Goal: Find specific page/section: Find specific page/section

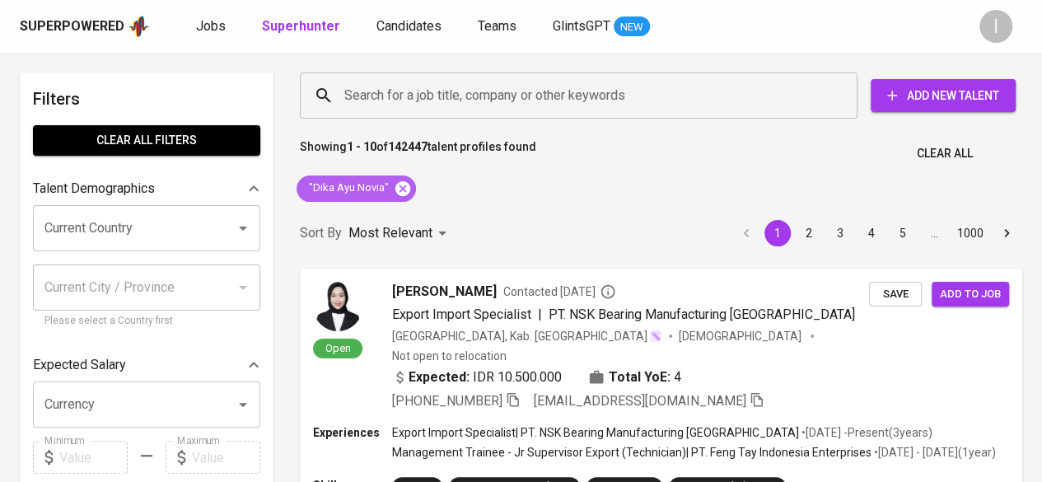
click at [404, 189] on icon at bounding box center [402, 187] width 15 height 15
click at [392, 96] on input "Search for a job title, company or other keywords" at bounding box center [582, 95] width 485 height 31
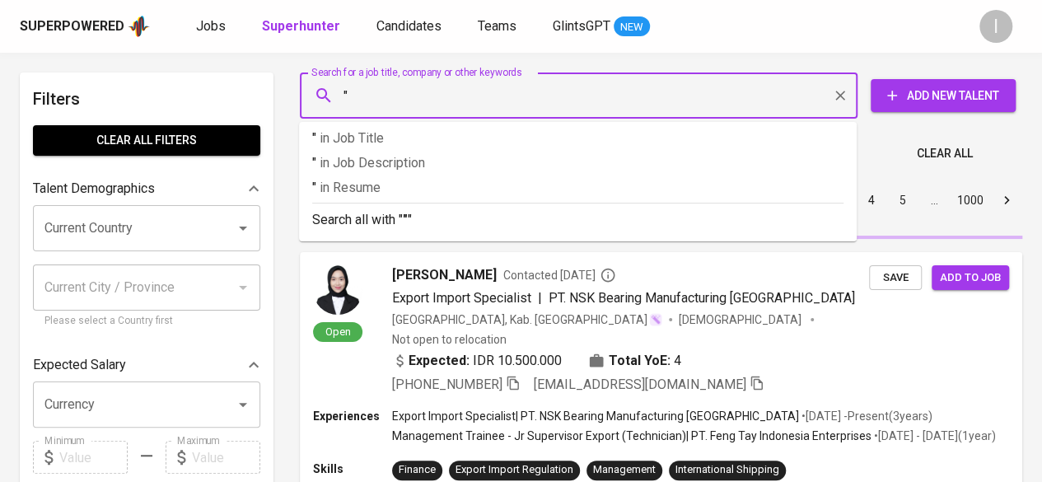
paste input "[EMAIL_ADDRESS][DOMAIN_NAME]"
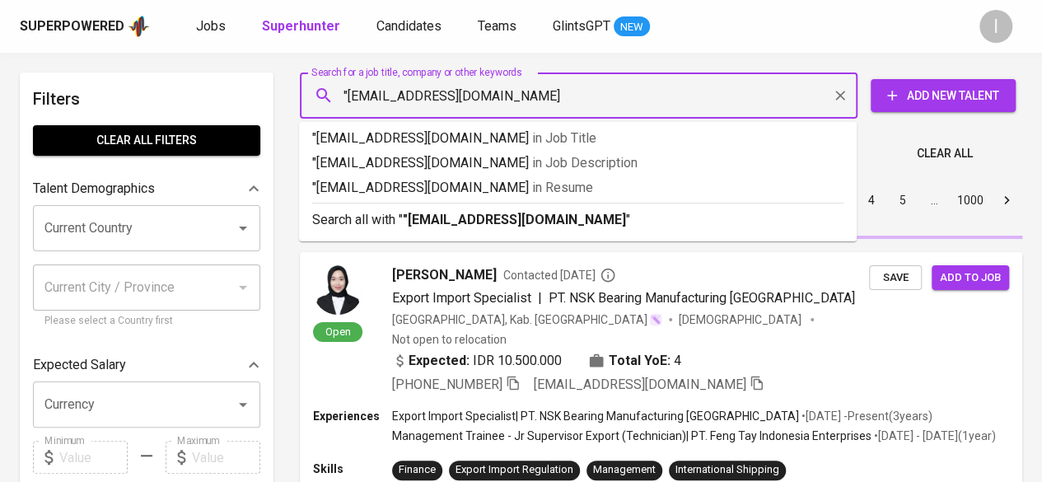
type input ""[EMAIL_ADDRESS][DOMAIN_NAME]""
click at [435, 218] on b ""[EMAIL_ADDRESS][DOMAIN_NAME]"" at bounding box center [517, 220] width 228 height 16
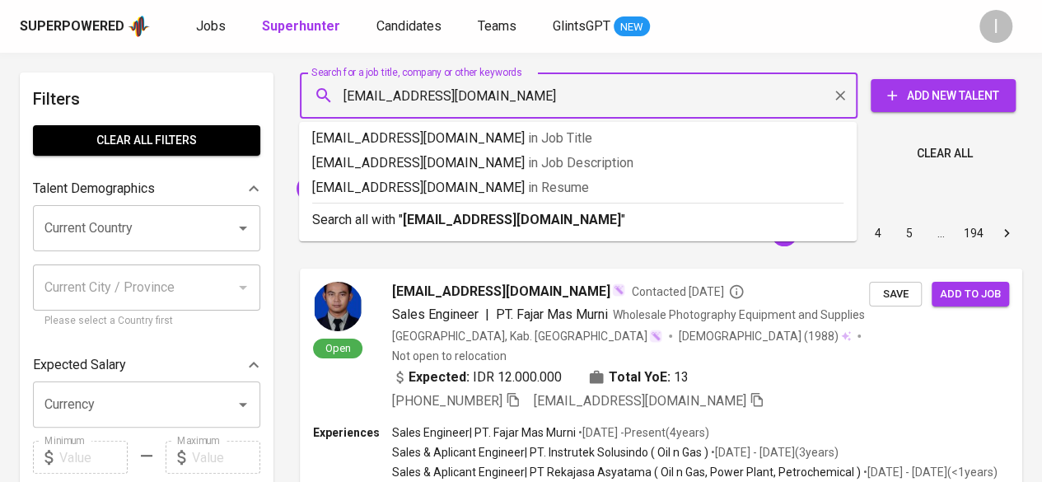
drag, startPoint x: 512, startPoint y: 96, endPoint x: 442, endPoint y: 100, distance: 70.1
click at [442, 100] on input "[EMAIL_ADDRESS][DOMAIN_NAME]" at bounding box center [582, 95] width 485 height 31
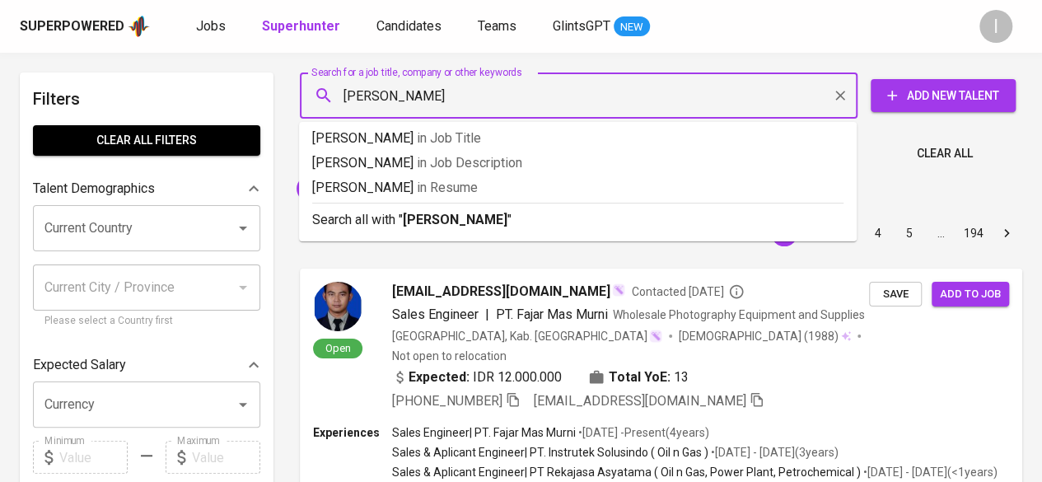
click at [346, 95] on input "[PERSON_NAME]" at bounding box center [582, 95] width 485 height 31
click at [476, 103] on input ""[PERSON_NAME]" at bounding box center [582, 95] width 485 height 31
type input ""nabilla fitrifany""
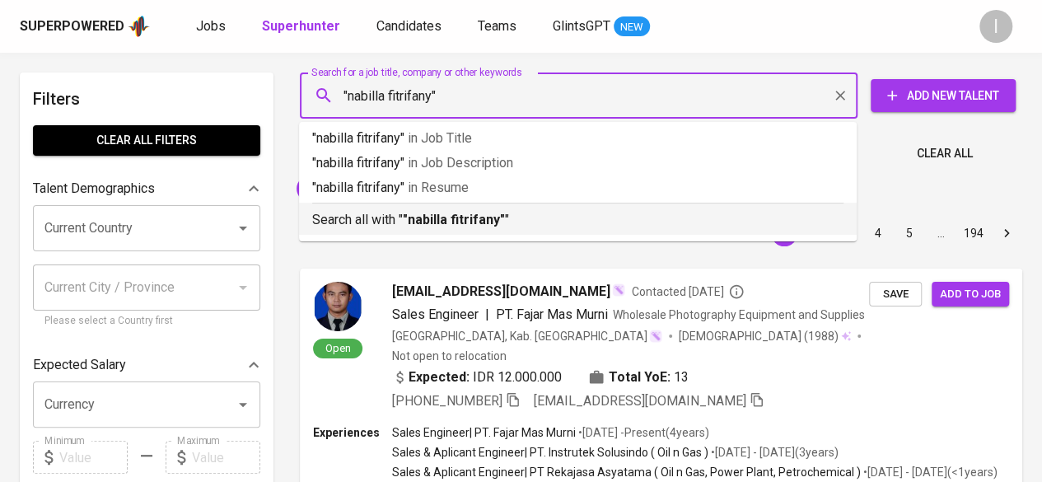
click at [467, 214] on b ""nabilla fitrifany"" at bounding box center [454, 220] width 102 height 16
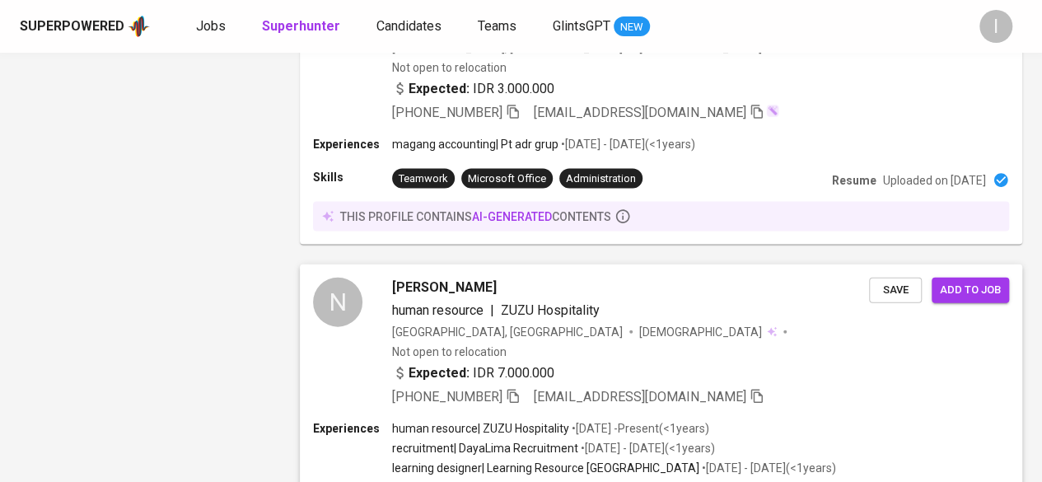
scroll to position [1703, 0]
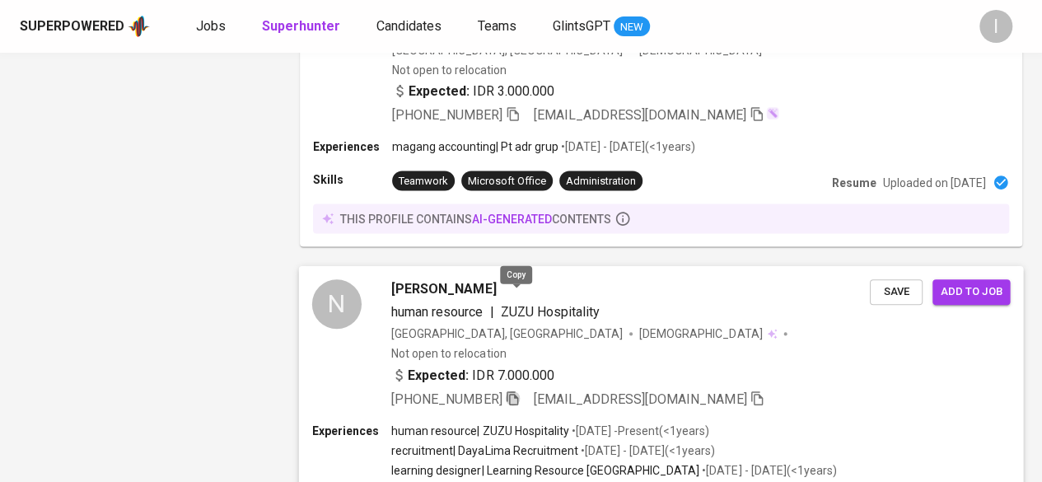
click at [514, 391] on icon "button" at bounding box center [512, 398] width 15 height 15
